Goal: Transaction & Acquisition: Purchase product/service

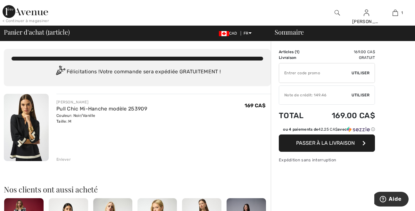
click at [321, 144] on span "Passer à la livraison" at bounding box center [325, 143] width 59 height 6
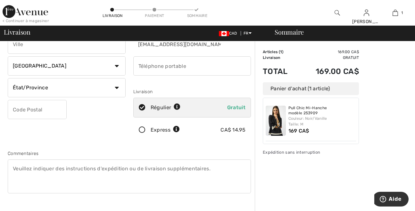
checkbox input "true"
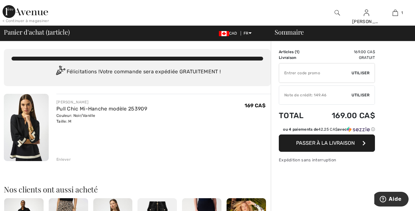
click at [332, 145] on span "Passer à la livraison" at bounding box center [325, 143] width 59 height 6
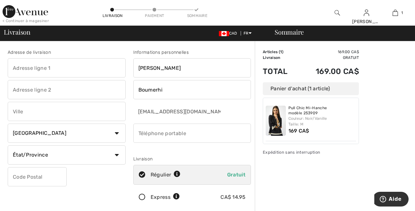
click at [49, 68] on input "text" at bounding box center [67, 67] width 118 height 19
type input "[STREET_ADDRESS][PERSON_NAME]"
click at [30, 112] on input "text" at bounding box center [67, 111] width 118 height 19
type input "[GEOGRAPHIC_DATA]"
click at [154, 132] on input "phone" at bounding box center [192, 133] width 118 height 19
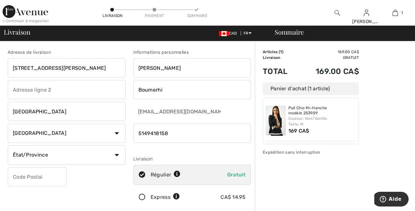
type input "5149418158"
click at [8, 146] on select "État/Province Alberta Colombie-Britannique Ile-du-Prince-Edward Manitoba Nouvea…" at bounding box center [67, 155] width 118 height 19
select select "QC"
click option "[GEOGRAPHIC_DATA]" at bounding box center [0, 0] width 0 height 0
click at [41, 174] on input "text" at bounding box center [37, 176] width 59 height 19
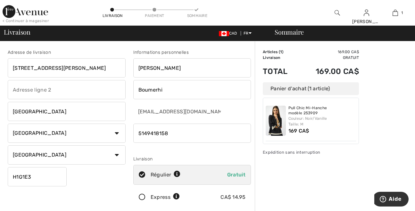
scroll to position [101, 0]
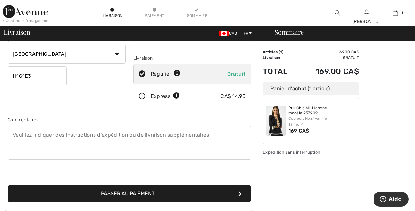
type input "H1G1E3"
click at [130, 191] on button "Passer au paiement" at bounding box center [129, 193] width 243 height 17
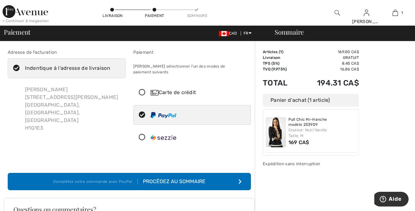
click at [144, 89] on icon at bounding box center [142, 92] width 17 height 7
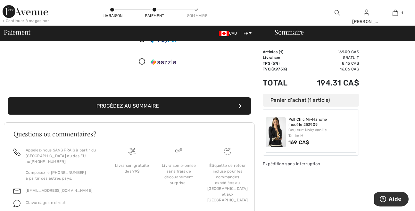
scroll to position [168, 0]
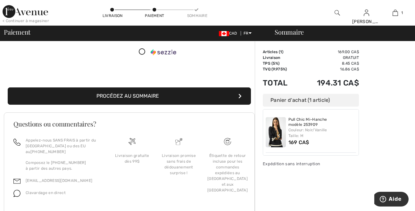
click at [389, 96] on div "Sommaire Description Articles ( 1 ) 169.00 CA$ Code promo 0.00 CA$ Livraison Gr…" at bounding box center [335, 52] width 160 height 358
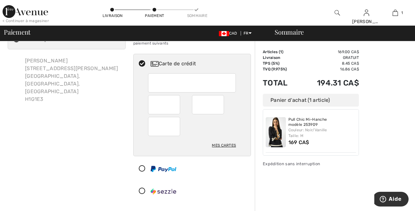
scroll to position [0, 0]
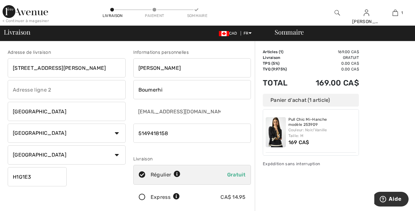
scroll to position [135, 0]
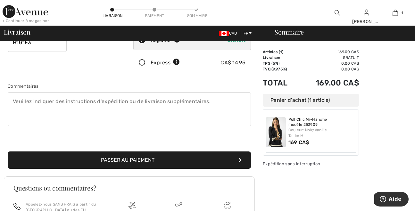
click at [120, 159] on button "Passer au paiement" at bounding box center [129, 160] width 243 height 17
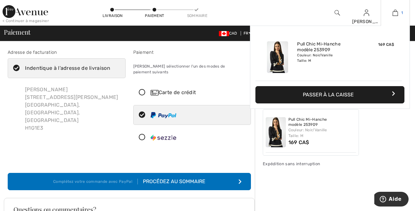
click at [397, 13] on img at bounding box center [395, 13] width 5 height 8
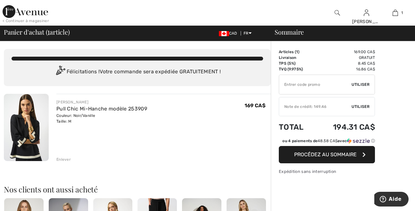
click at [365, 107] on span "Utiliser" at bounding box center [361, 107] width 18 height 6
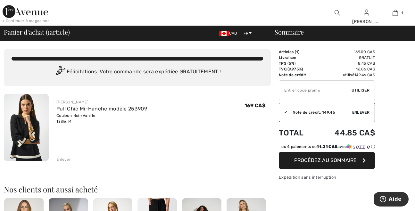
click at [317, 157] on span "Procédez au sommaire" at bounding box center [325, 160] width 63 height 6
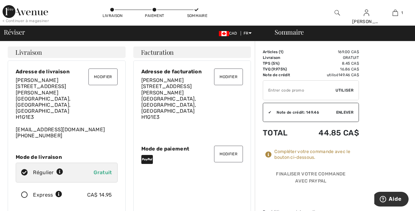
click at [234, 148] on button "Modifier" at bounding box center [228, 154] width 29 height 17
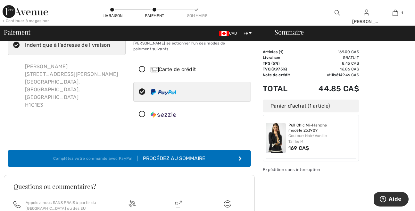
click at [164, 66] on div "Carte de crédit" at bounding box center [199, 70] width 96 height 8
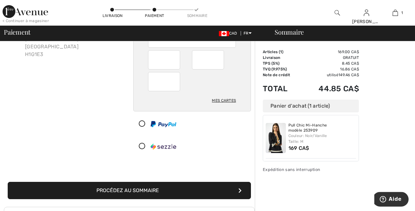
scroll to position [124, 0]
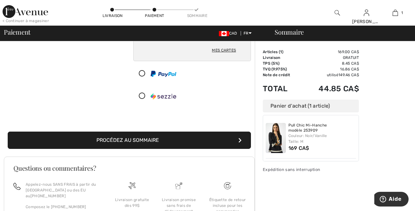
click at [124, 133] on button "Procédez au sommaire" at bounding box center [129, 140] width 243 height 17
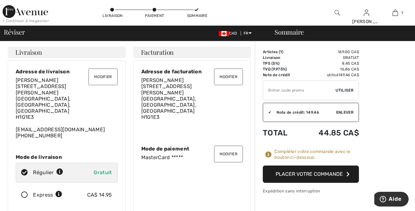
click at [296, 176] on button "Placer votre commande" at bounding box center [311, 174] width 96 height 17
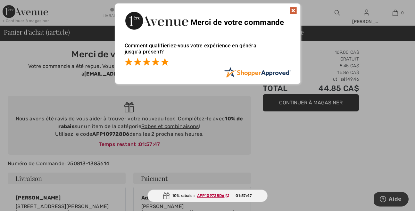
click at [164, 63] on span at bounding box center [165, 62] width 8 height 8
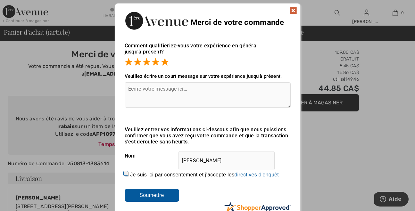
click at [125, 177] on input "Je suis ici par consentement et j'accepte les En soumettant une évaluation, vou…" at bounding box center [127, 175] width 4 height 4
checkbox input "true"
click at [295, 11] on img at bounding box center [294, 11] width 8 height 8
